Goal: Task Accomplishment & Management: Manage account settings

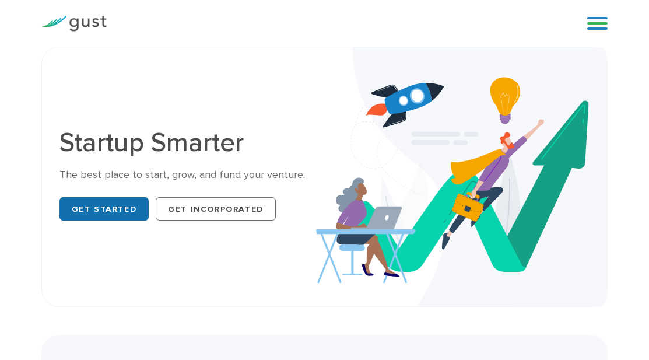
click at [82, 211] on link "Get Started" at bounding box center [104, 208] width 90 height 23
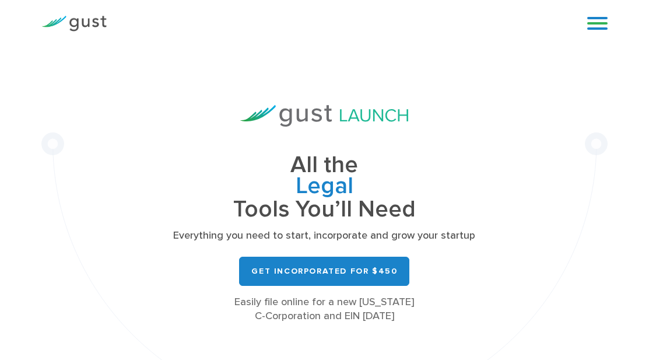
click at [599, 20] on link at bounding box center [597, 23] width 20 height 17
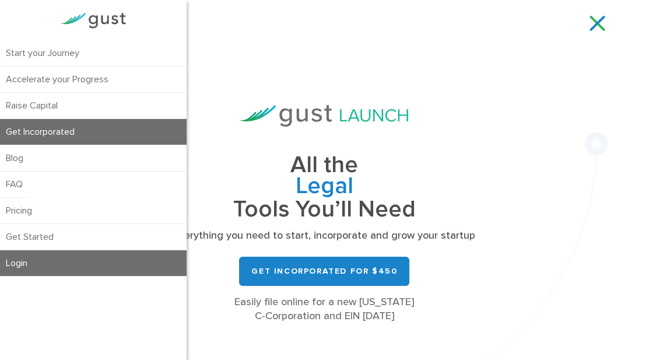
click at [34, 275] on link "Login" at bounding box center [93, 263] width 187 height 26
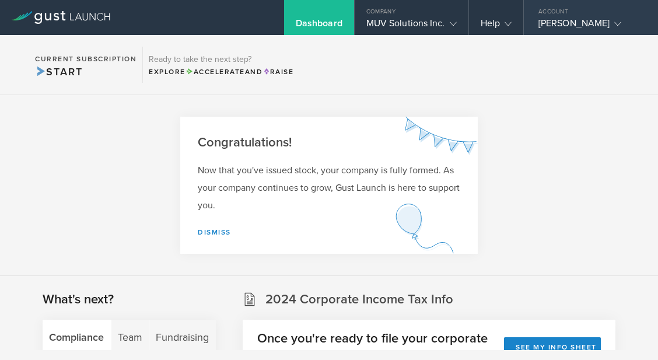
click at [620, 23] on icon at bounding box center [617, 23] width 7 height 7
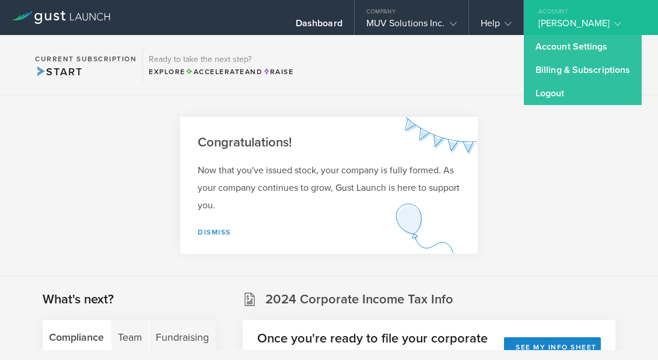
click at [372, 76] on section "Current Subscription Start Ready to take the next step? Explore Accelerate and …" at bounding box center [329, 65] width 658 height 60
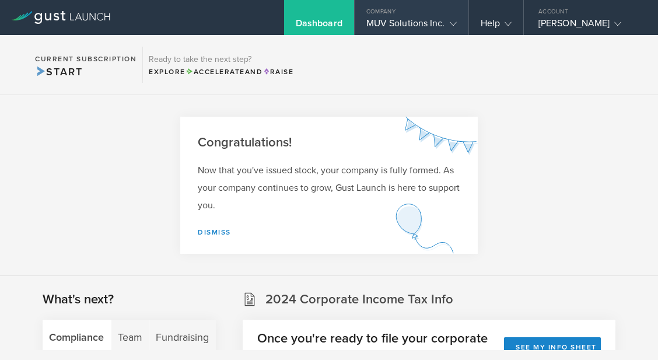
click at [459, 20] on div "MUV Solutions Inc." at bounding box center [412, 25] width 114 height 17
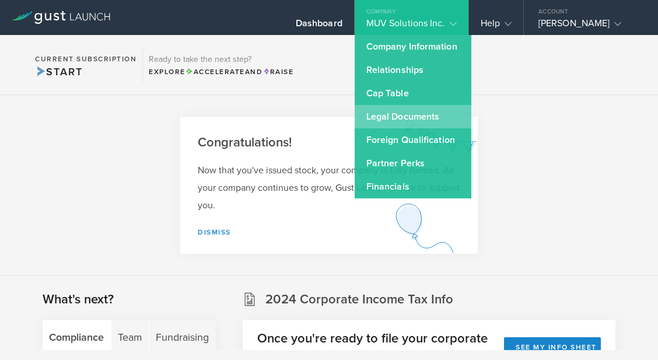
click at [384, 115] on link "Legal Documents" at bounding box center [413, 116] width 117 height 23
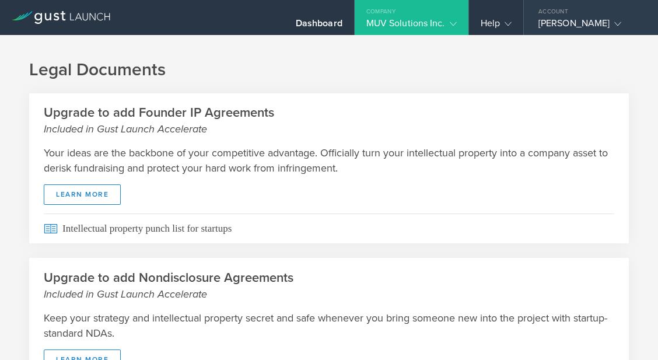
click at [564, 24] on div "Douglas Sandoval" at bounding box center [587, 25] width 99 height 17
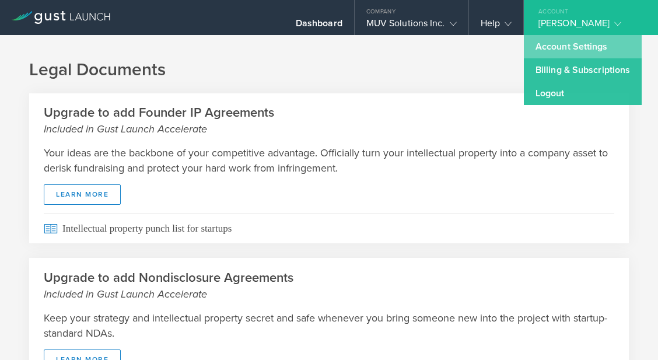
click at [557, 45] on link "Account Settings" at bounding box center [583, 46] width 118 height 23
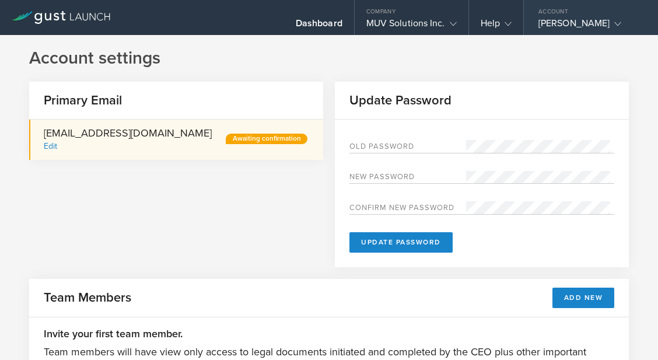
click at [562, 22] on div "Douglas Sandoval" at bounding box center [587, 25] width 99 height 17
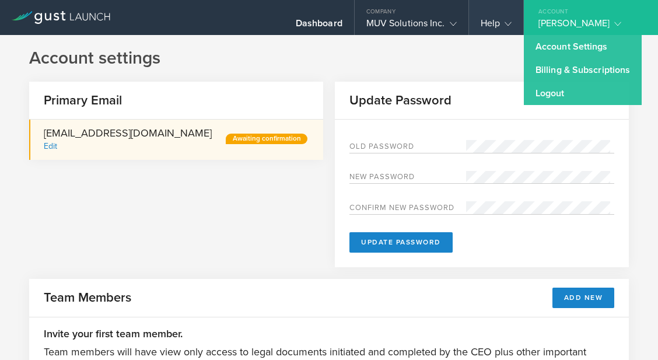
click at [501, 19] on gust-icon at bounding box center [506, 23] width 12 height 12
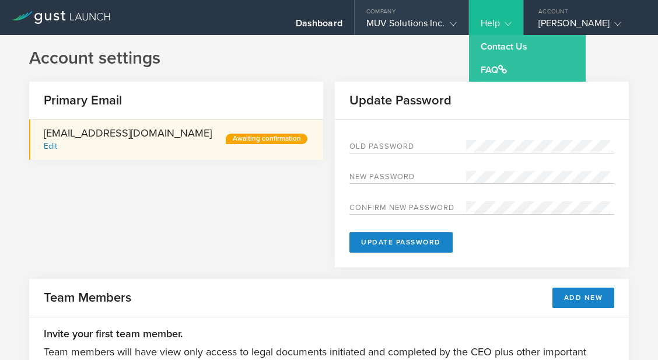
click at [443, 21] on div "MUV Solutions Inc." at bounding box center [411, 25] width 90 height 17
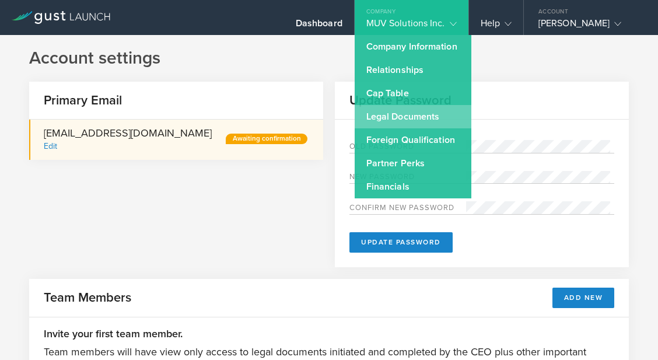
click at [390, 120] on link "Legal Documents" at bounding box center [413, 116] width 117 height 23
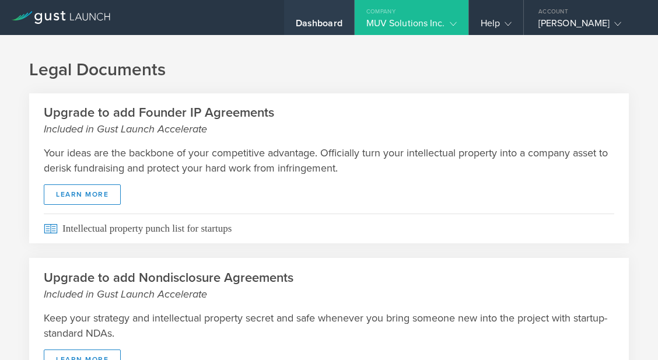
click at [325, 23] on div "Dashboard" at bounding box center [319, 25] width 47 height 17
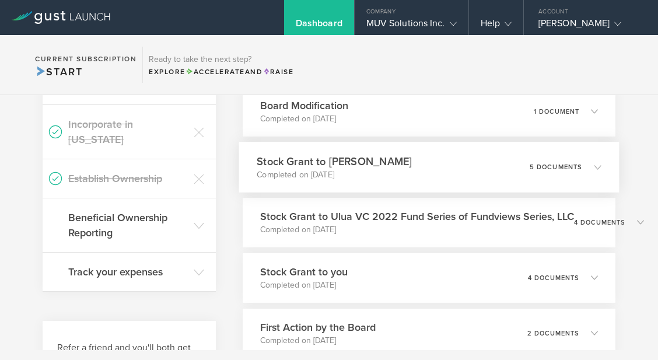
scroll to position [598, 0]
click at [594, 164] on icon at bounding box center [597, 166] width 7 height 7
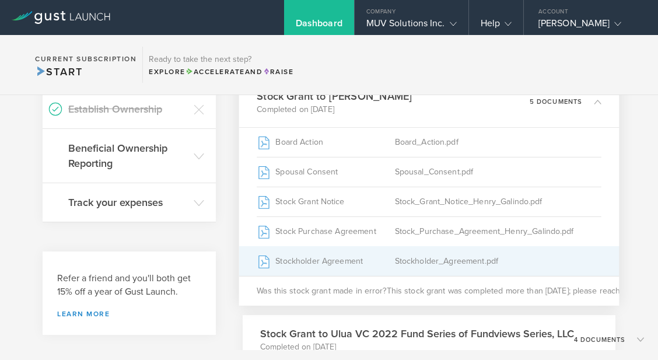
scroll to position [665, 0]
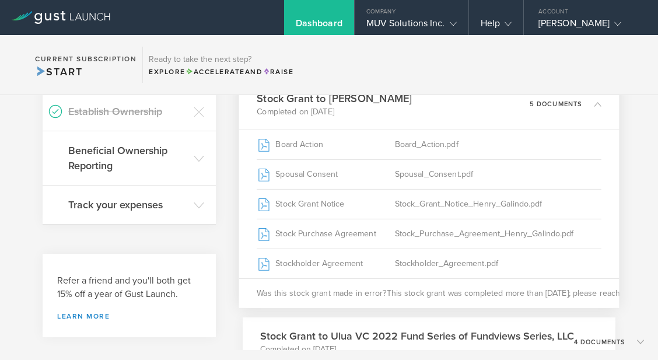
click at [592, 106] on div "Stock Grant to Henry Galindo Completed on Sep 9, 2023 5 documents" at bounding box center [428, 104] width 380 height 51
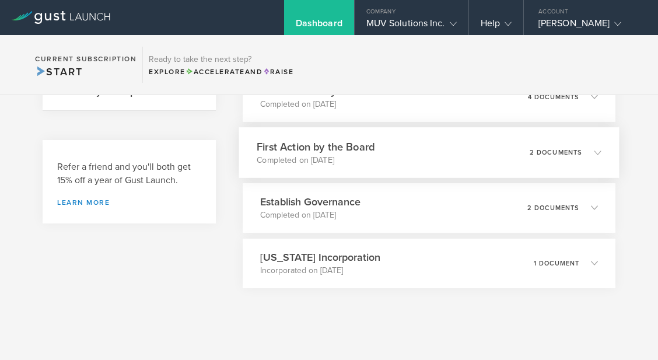
scroll to position [780, 0]
click at [594, 207] on icon at bounding box center [597, 206] width 7 height 7
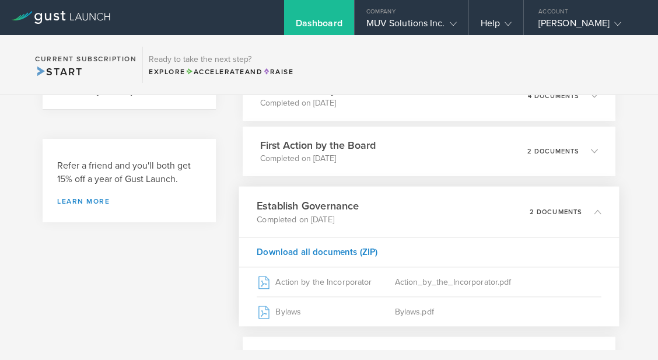
click at [594, 213] on icon at bounding box center [597, 211] width 7 height 7
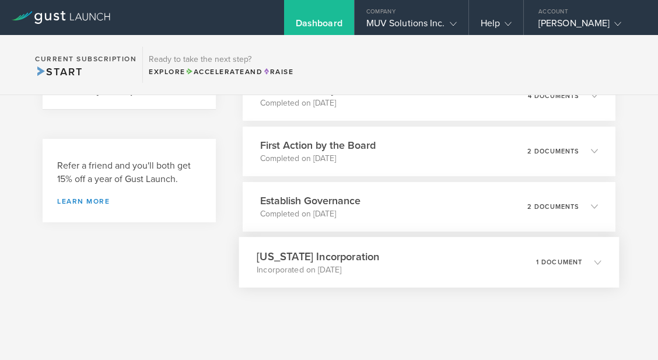
click at [594, 261] on icon at bounding box center [597, 261] width 7 height 7
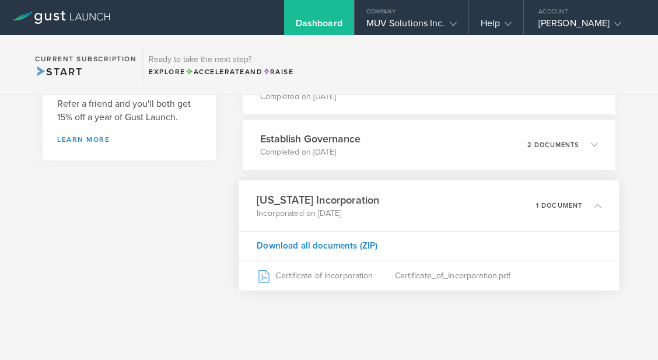
scroll to position [862, 0]
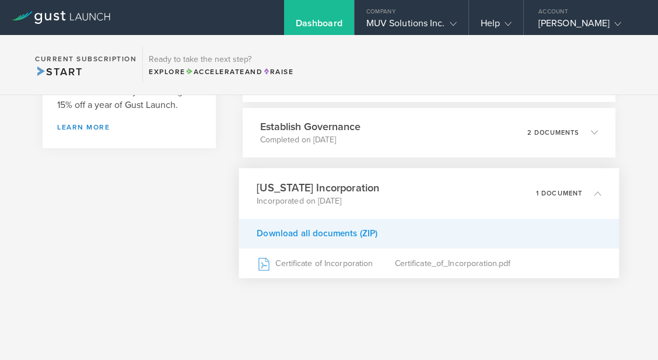
click at [320, 227] on div "Download all documents (ZIP)" at bounding box center [428, 233] width 380 height 30
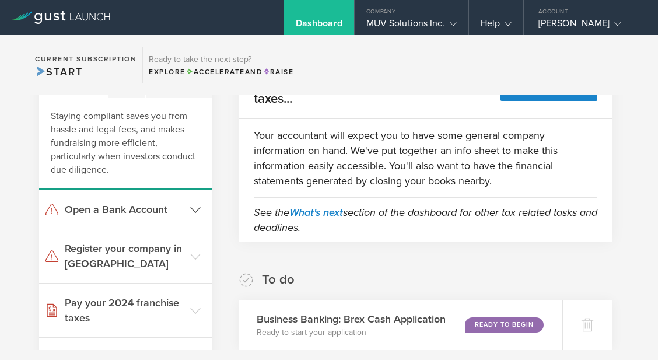
scroll to position [255, 9]
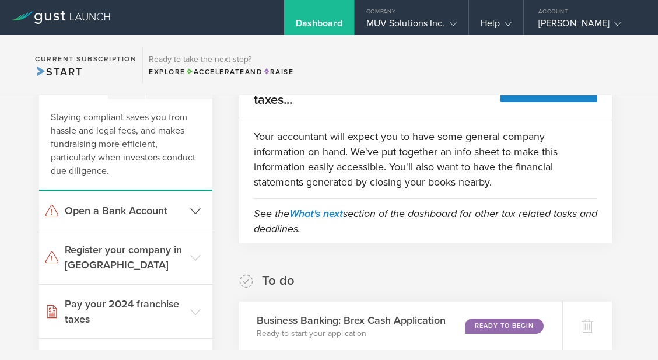
click at [190, 213] on icon at bounding box center [195, 211] width 10 height 10
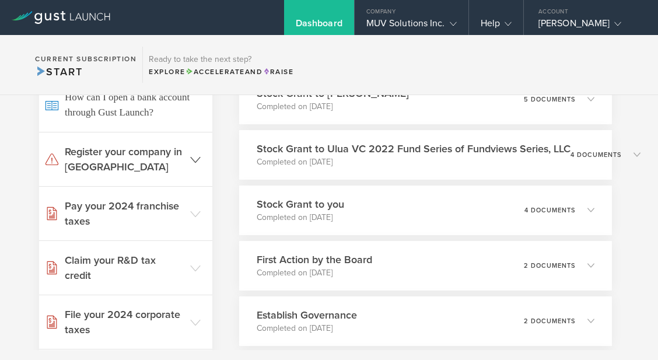
scroll to position [666, 5]
click at [190, 162] on icon at bounding box center [195, 159] width 10 height 10
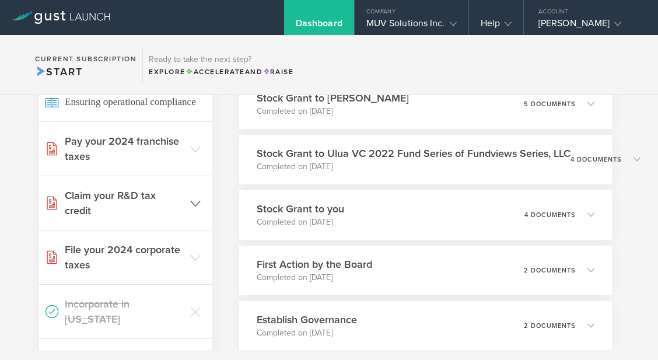
scroll to position [668, 5]
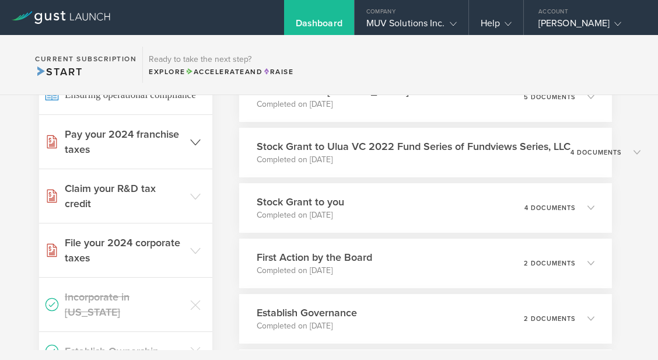
click at [186, 148] on header "Pay your 2024 franchise taxes" at bounding box center [125, 142] width 173 height 54
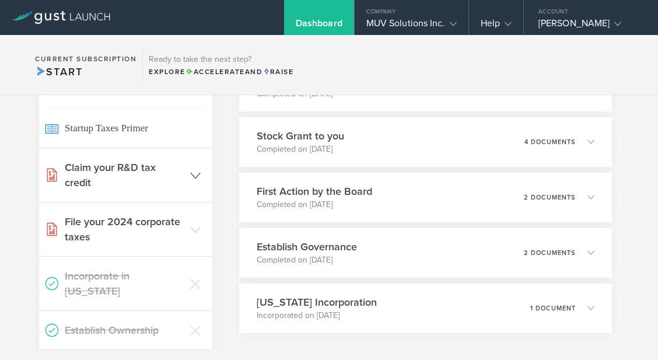
scroll to position [734, 8]
click at [191, 177] on polyline at bounding box center [195, 174] width 9 height 5
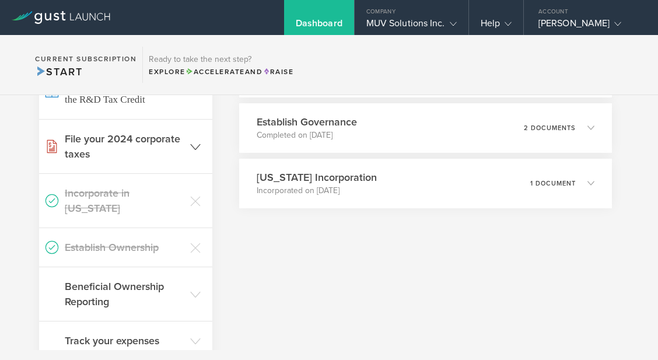
scroll to position [866, 9]
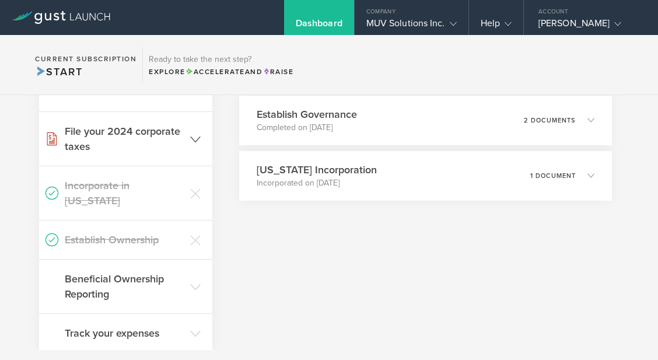
click at [191, 142] on polyline at bounding box center [195, 138] width 9 height 5
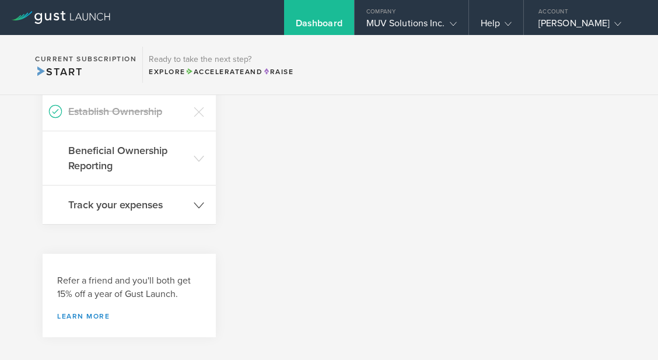
scroll to position [1267, 0]
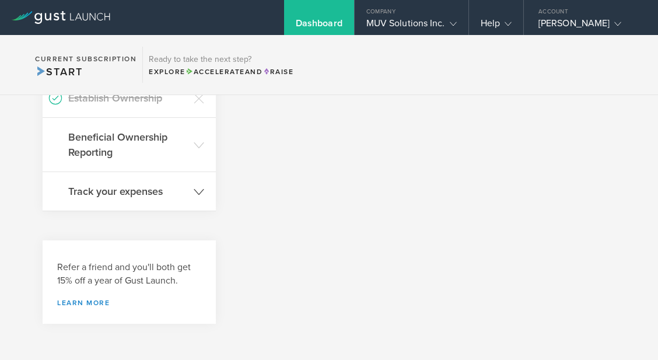
click at [194, 187] on icon at bounding box center [199, 192] width 10 height 10
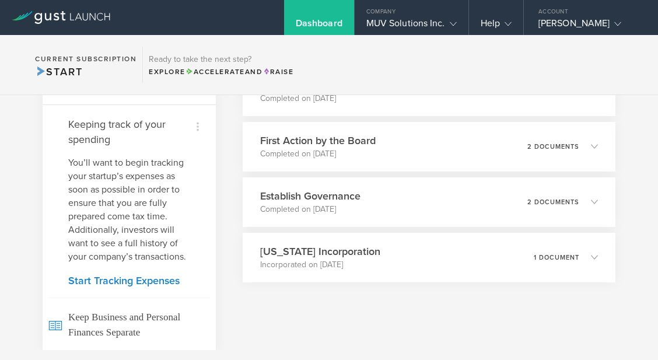
scroll to position [785, 0]
click at [129, 275] on link "Start Tracking Expenses" at bounding box center [129, 280] width 122 height 10
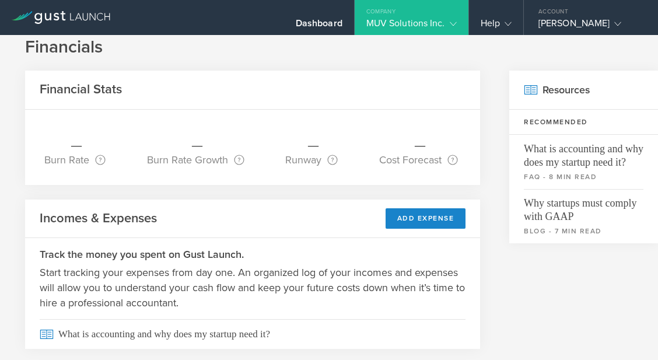
scroll to position [0, 6]
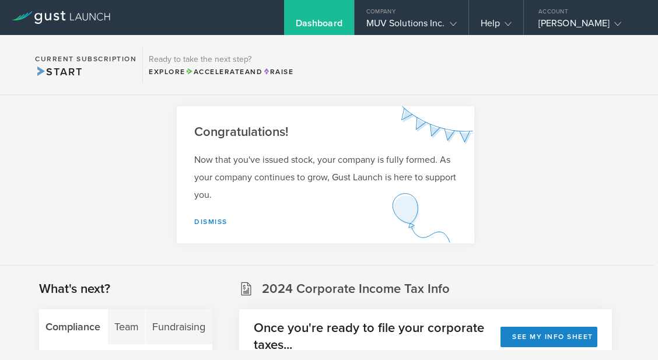
scroll to position [0, 9]
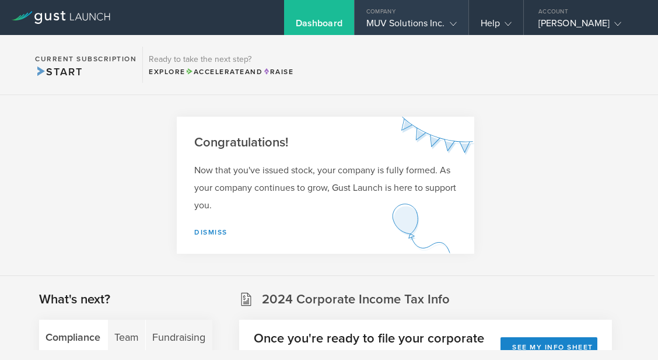
click at [423, 24] on div "MUV Solutions Inc." at bounding box center [411, 25] width 90 height 17
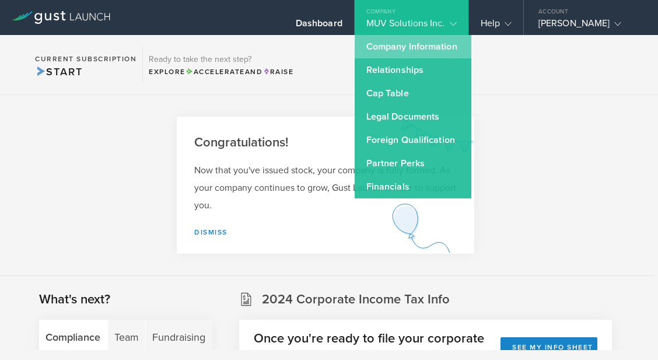
click at [410, 48] on link "Company Information" at bounding box center [413, 46] width 117 height 23
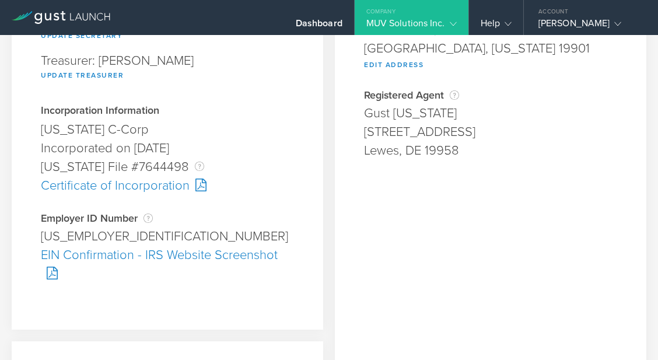
scroll to position [241, 0]
click at [81, 259] on div "EIN Confirmation - IRS Website Screenshot" at bounding box center [167, 263] width 253 height 37
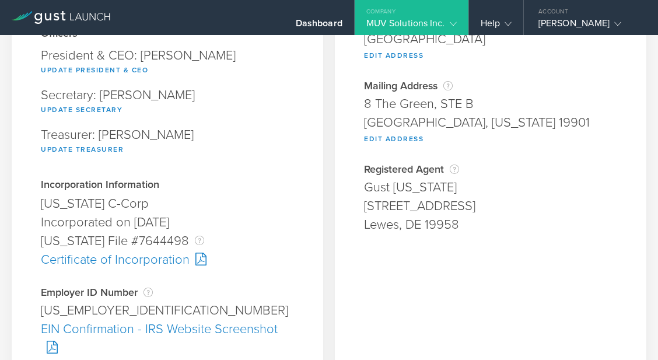
scroll to position [166, 0]
